Goal: Information Seeking & Learning: Learn about a topic

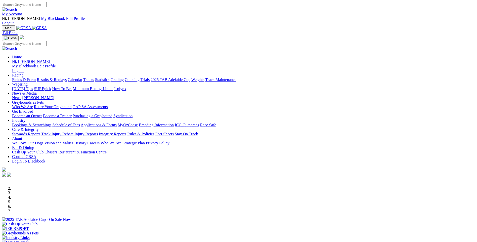
scroll to position [176, 0]
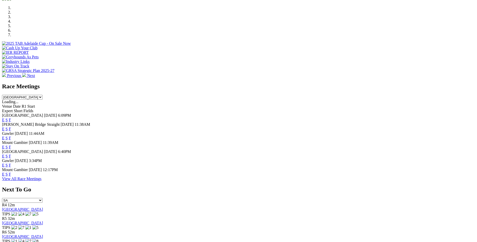
drag, startPoint x: 0, startPoint y: 0, endPoint x: 303, endPoint y: 161, distance: 343.4
click at [11, 172] on link "F" at bounding box center [10, 174] width 2 height 4
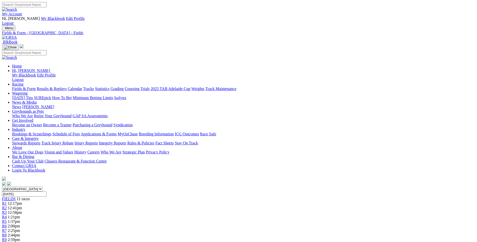
click at [7, 219] on span "R5" at bounding box center [4, 221] width 5 height 4
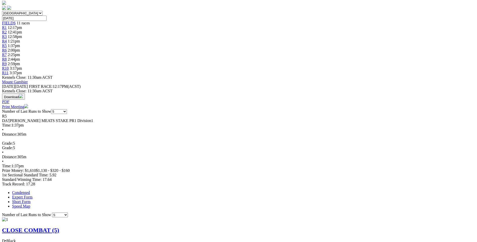
scroll to position [176, 0]
